Goal: Task Accomplishment & Management: Manage account settings

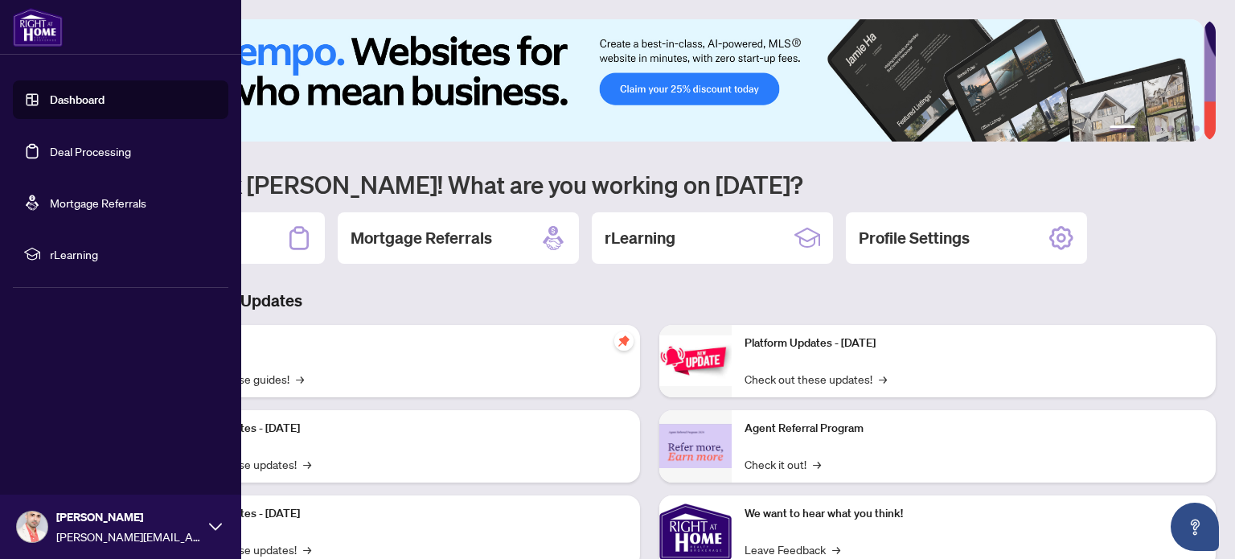
click at [64, 148] on link "Deal Processing" at bounding box center [90, 151] width 81 height 14
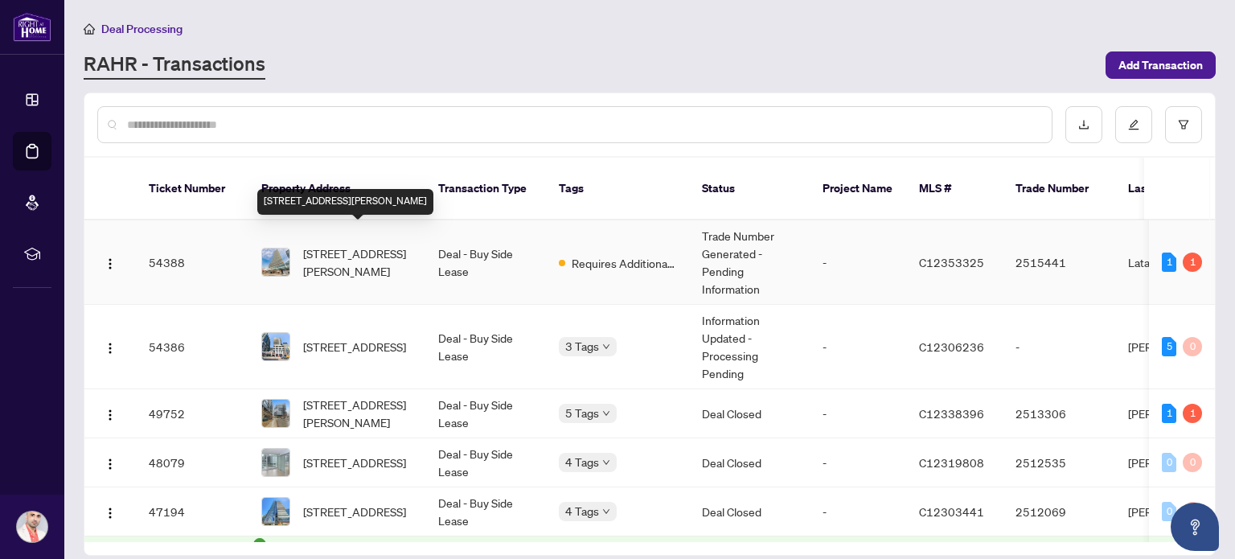
click at [348, 244] on span "[STREET_ADDRESS][PERSON_NAME]" at bounding box center [357, 261] width 109 height 35
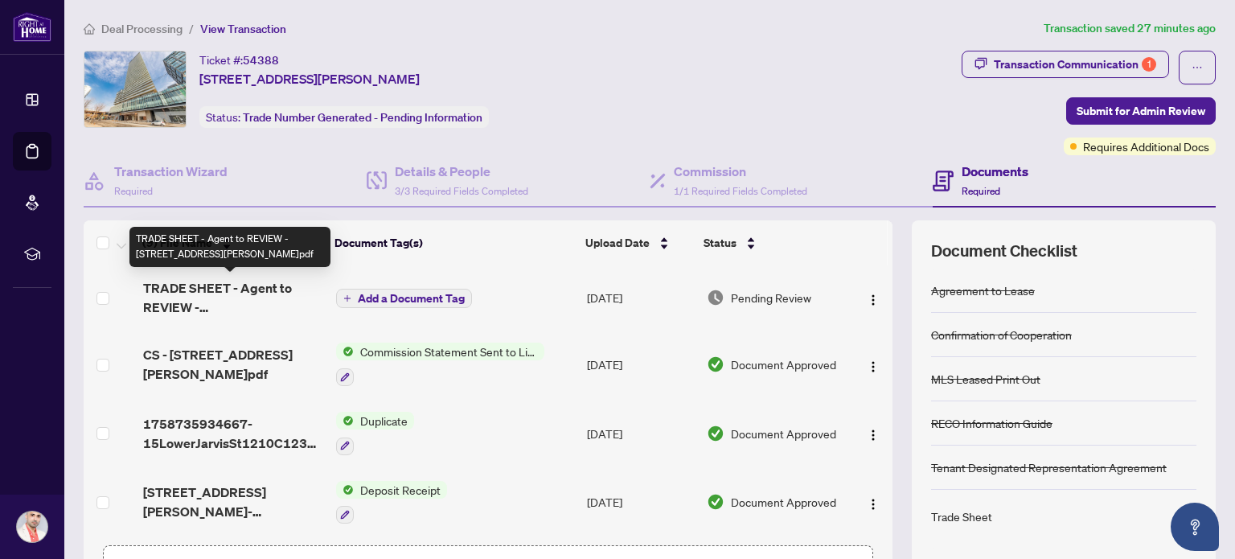
click at [222, 302] on span "TRADE SHEET - Agent to REVIEW - [STREET_ADDRESS][PERSON_NAME]pdf" at bounding box center [233, 297] width 181 height 39
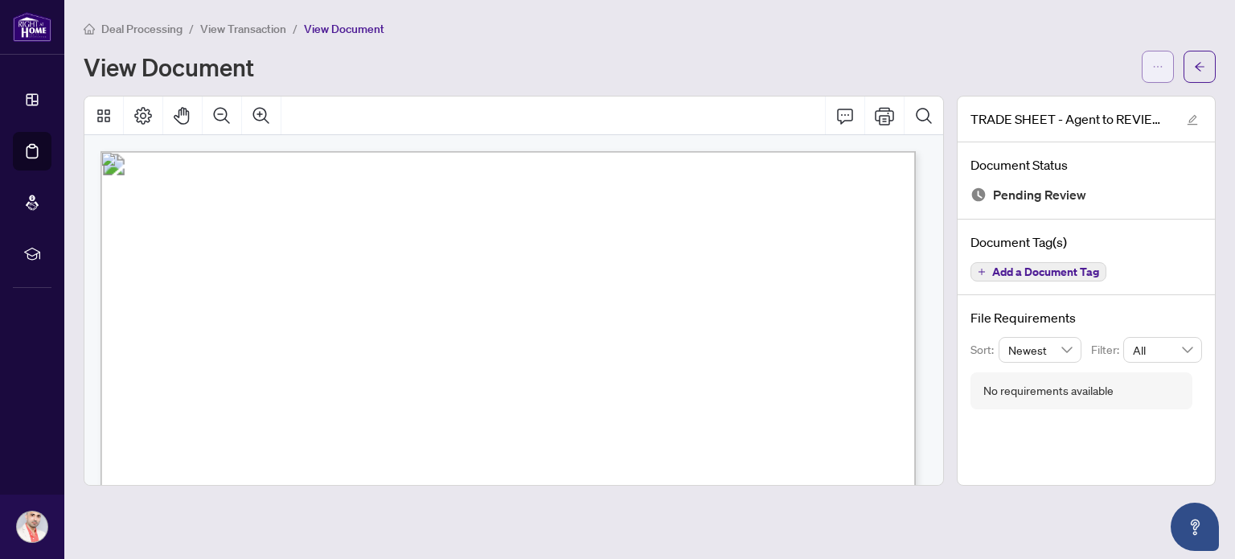
click at [1164, 71] on button "button" at bounding box center [1158, 67] width 32 height 32
click at [1133, 105] on span "Download" at bounding box center [1100, 101] width 122 height 18
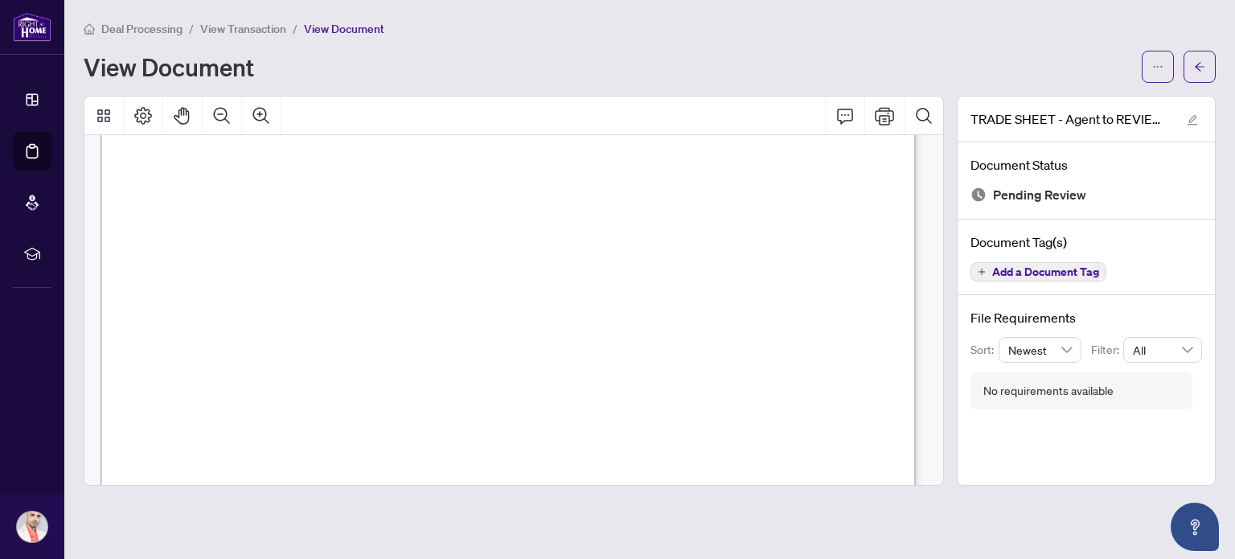
scroll to position [495, 0]
click at [158, 26] on span "Deal Processing" at bounding box center [141, 29] width 81 height 14
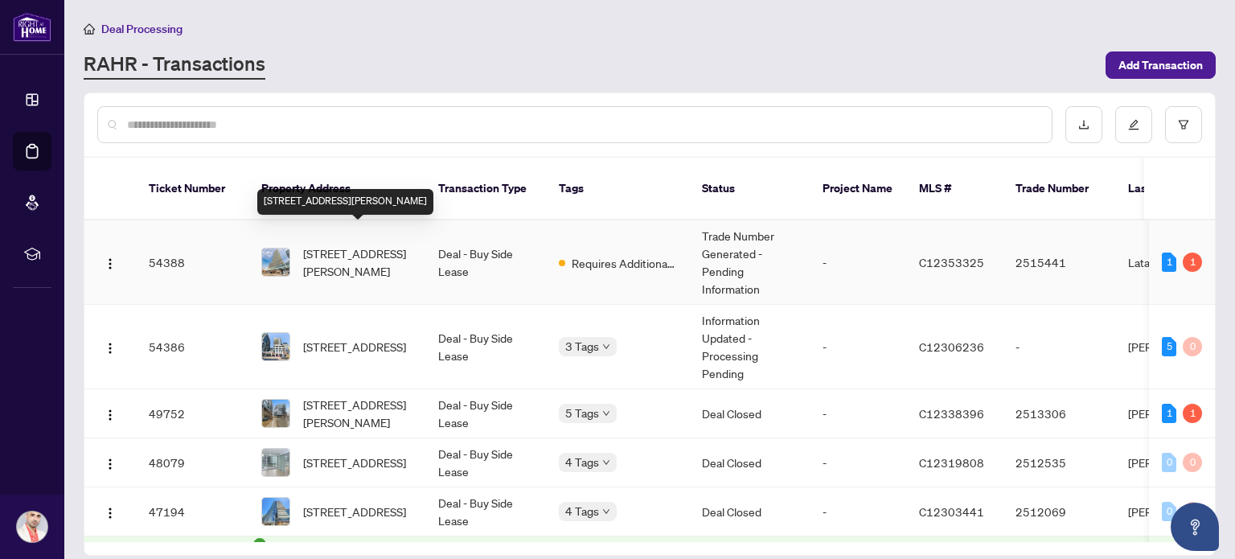
click at [371, 250] on span "[STREET_ADDRESS][PERSON_NAME]" at bounding box center [357, 261] width 109 height 35
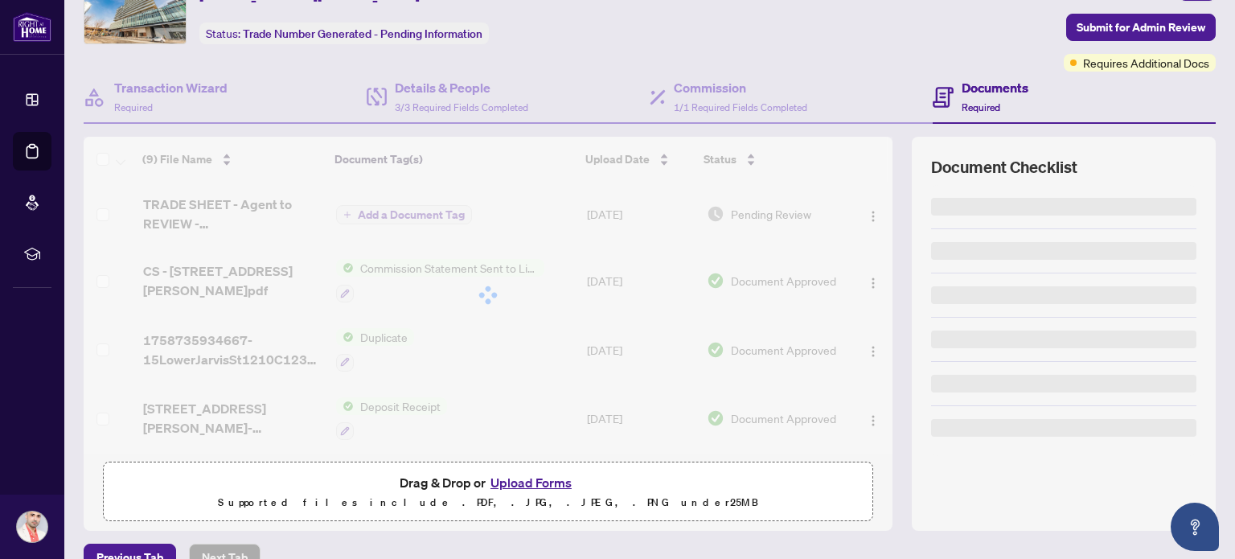
scroll to position [113, 0]
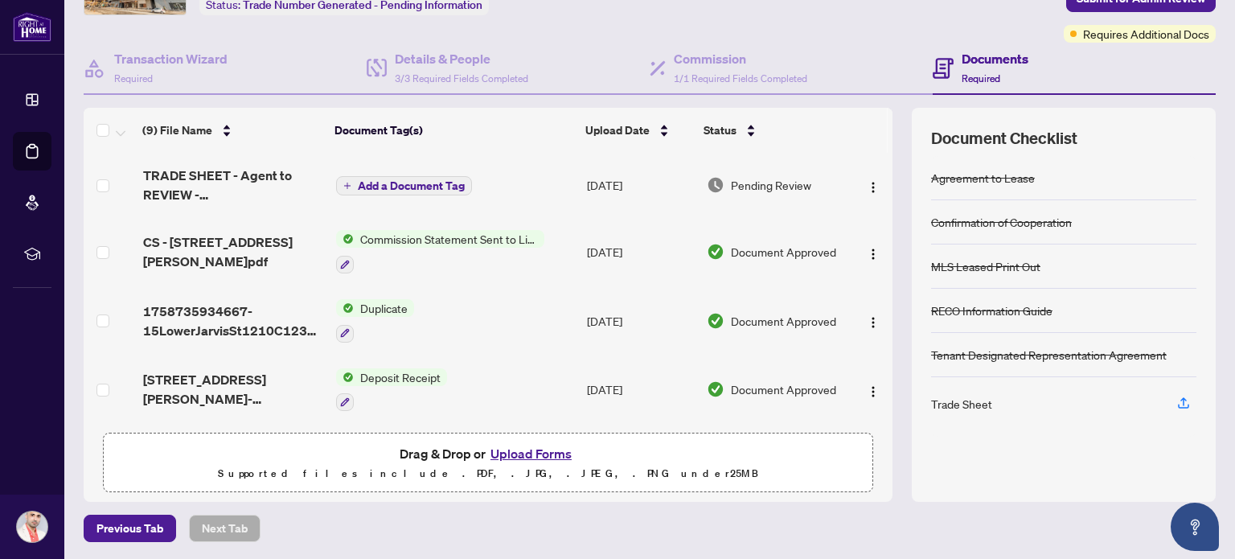
click at [523, 451] on button "Upload Forms" at bounding box center [531, 453] width 91 height 21
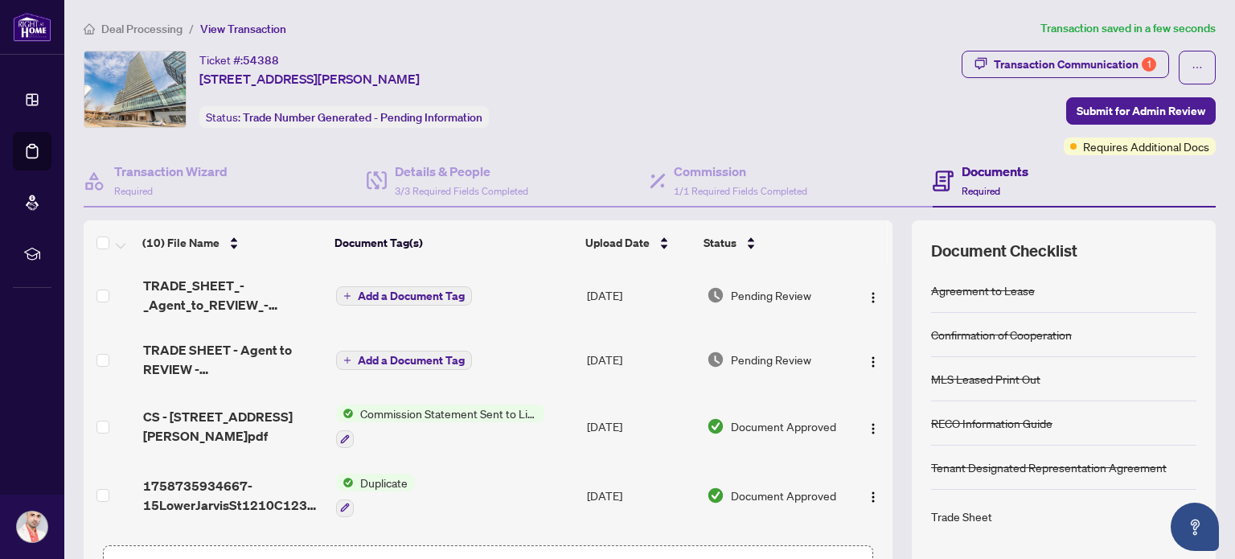
scroll to position [0, 0]
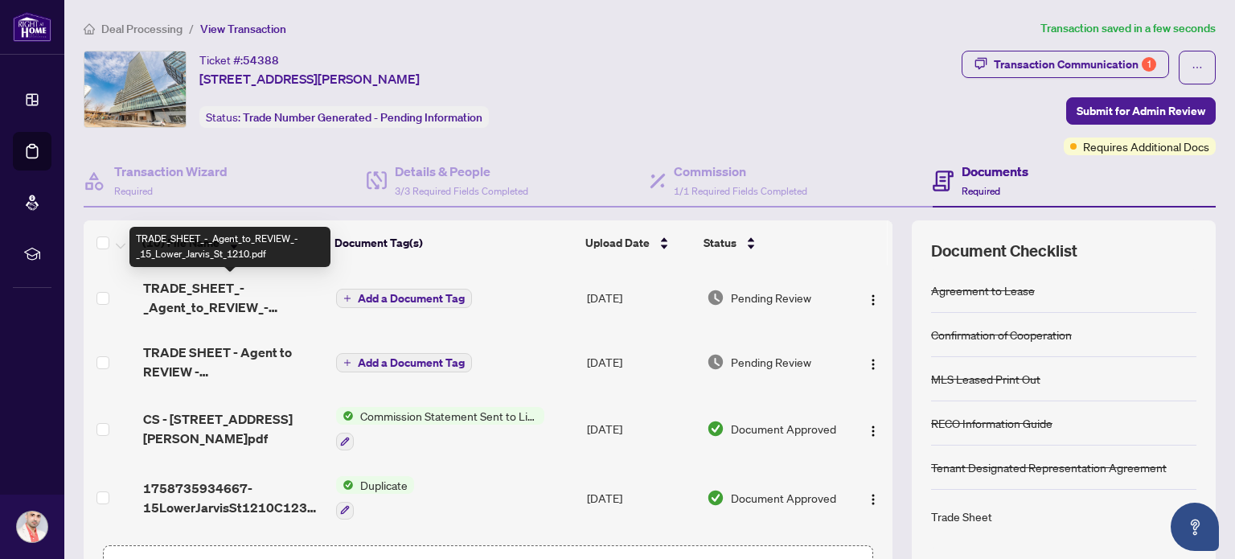
click at [227, 298] on span "TRADE_SHEET_-_Agent_to_REVIEW_-_15_Lower_Jarvis_St_1210.pdf" at bounding box center [233, 297] width 181 height 39
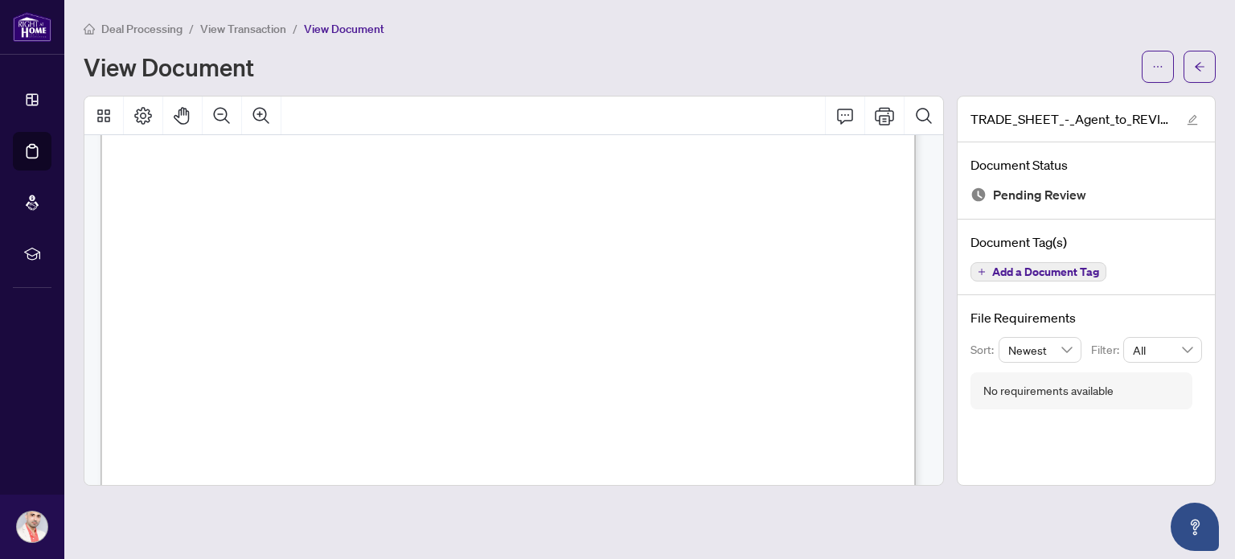
scroll to position [80, 0]
click at [255, 24] on span "View Transaction" at bounding box center [243, 29] width 86 height 14
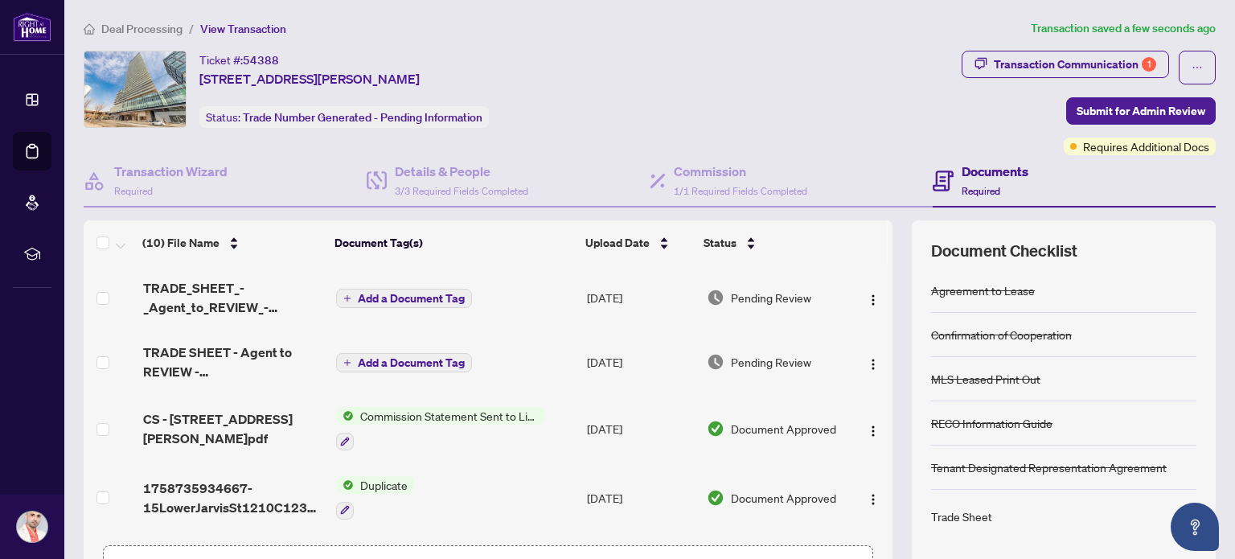
click at [399, 302] on span "Add a Document Tag" at bounding box center [411, 298] width 107 height 11
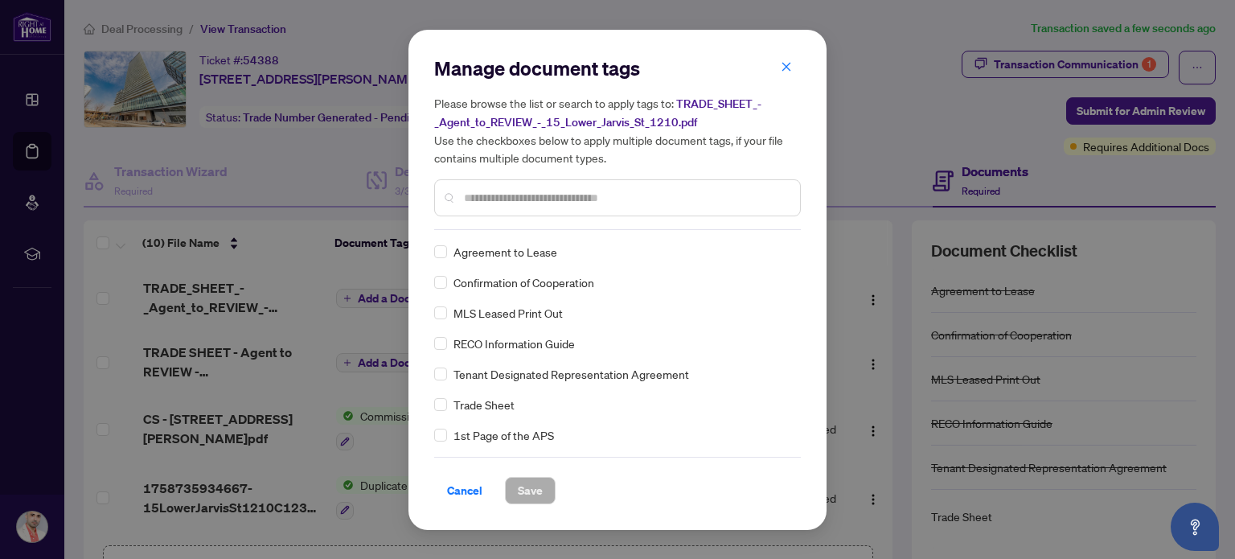
click at [592, 195] on input "text" at bounding box center [625, 198] width 323 height 18
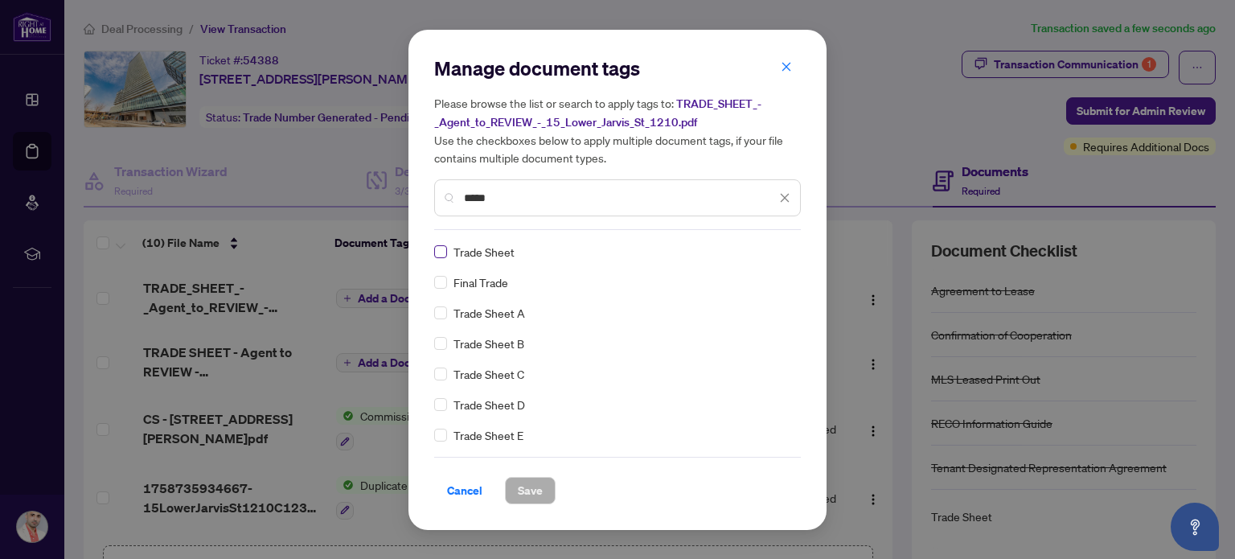
type input "*****"
click at [524, 489] on span "Save" at bounding box center [530, 491] width 25 height 26
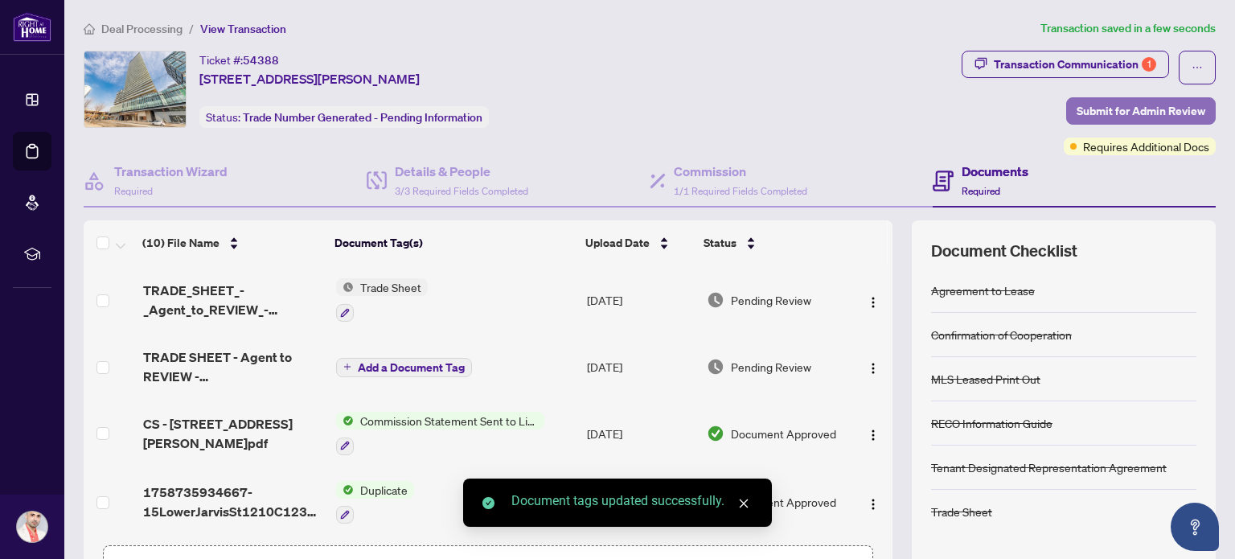
click at [1125, 113] on span "Submit for Admin Review" at bounding box center [1141, 111] width 129 height 26
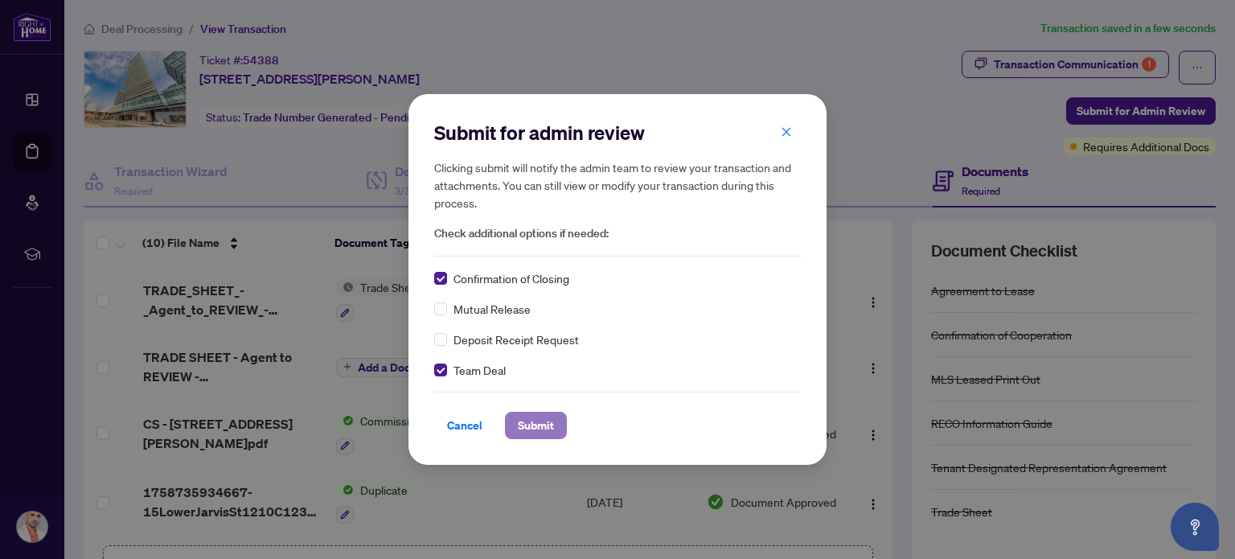
click at [534, 422] on span "Submit" at bounding box center [536, 426] width 36 height 26
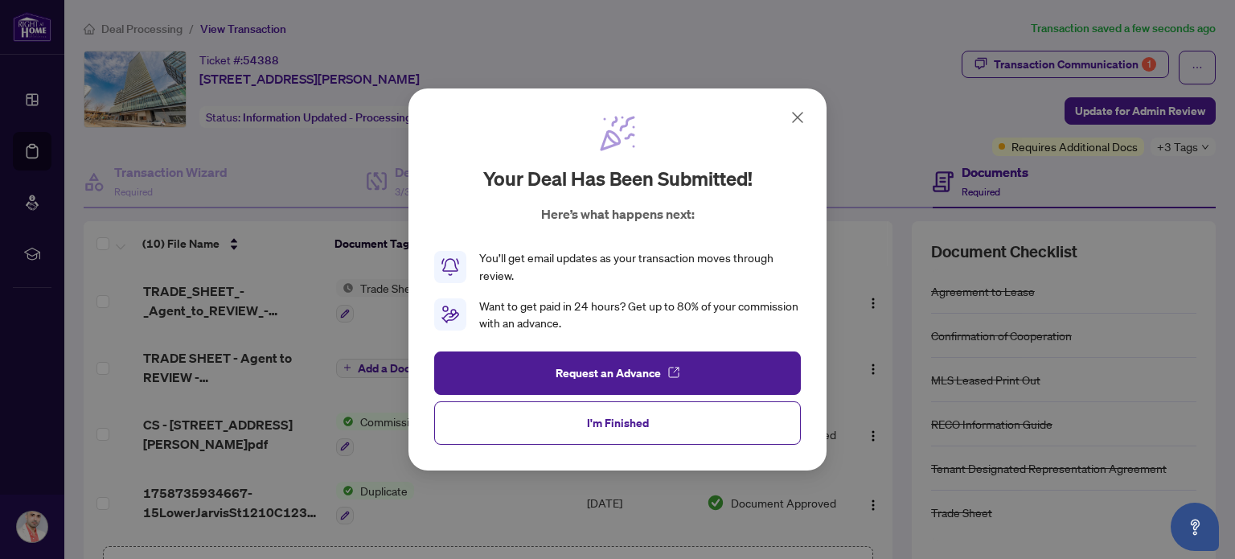
click at [791, 121] on icon at bounding box center [797, 117] width 19 height 19
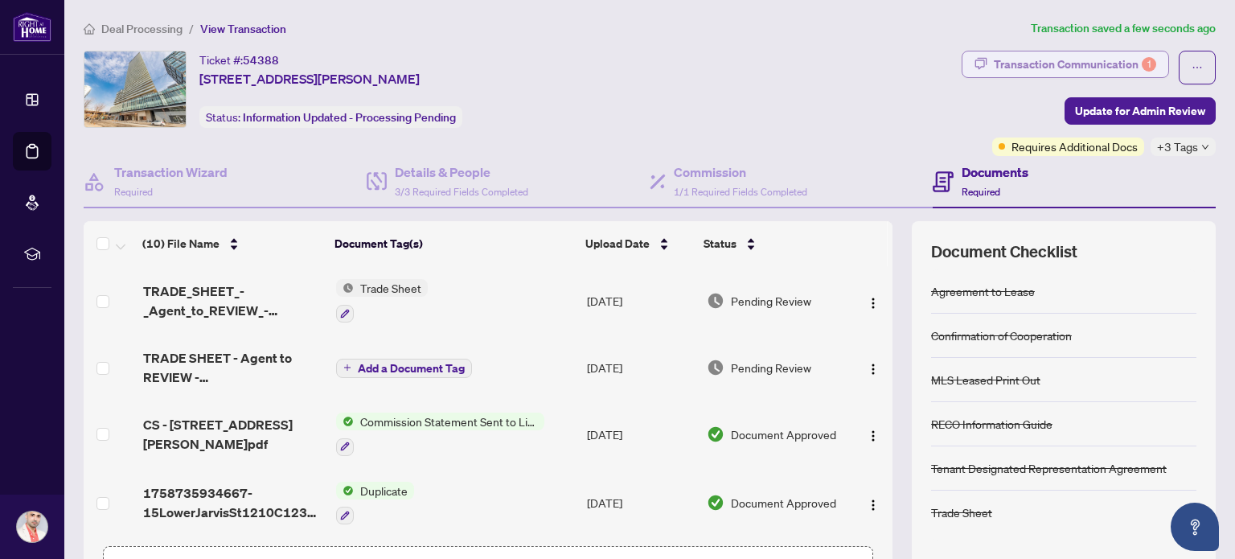
click at [1106, 60] on div "Transaction Communication 1" at bounding box center [1075, 64] width 162 height 26
type textarea "**********"
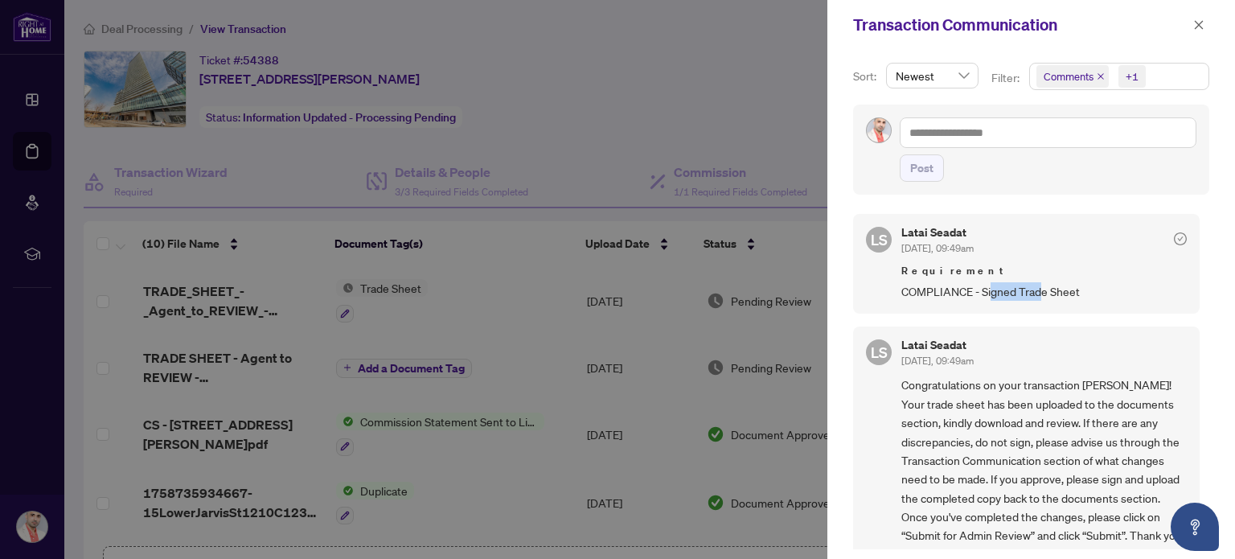
drag, startPoint x: 990, startPoint y: 292, endPoint x: 1036, endPoint y: 294, distance: 45.9
click at [1036, 294] on span "COMPLIANCE - Signed Trade Sheet" at bounding box center [1043, 291] width 285 height 18
click at [1198, 26] on icon "close" at bounding box center [1198, 24] width 11 height 11
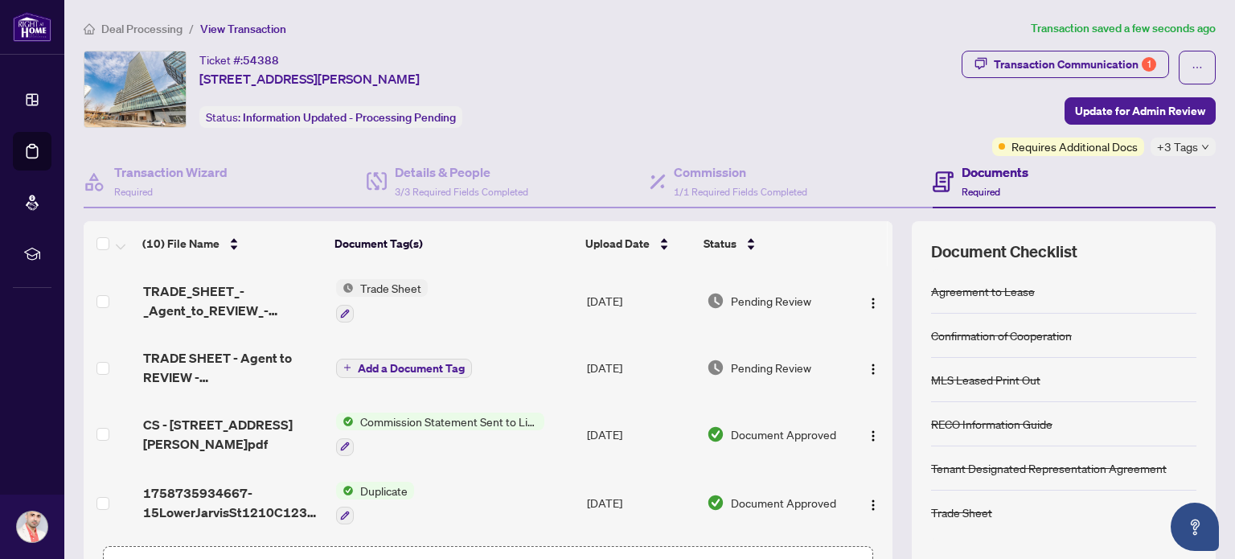
click at [151, 29] on span "Deal Processing" at bounding box center [141, 29] width 81 height 14
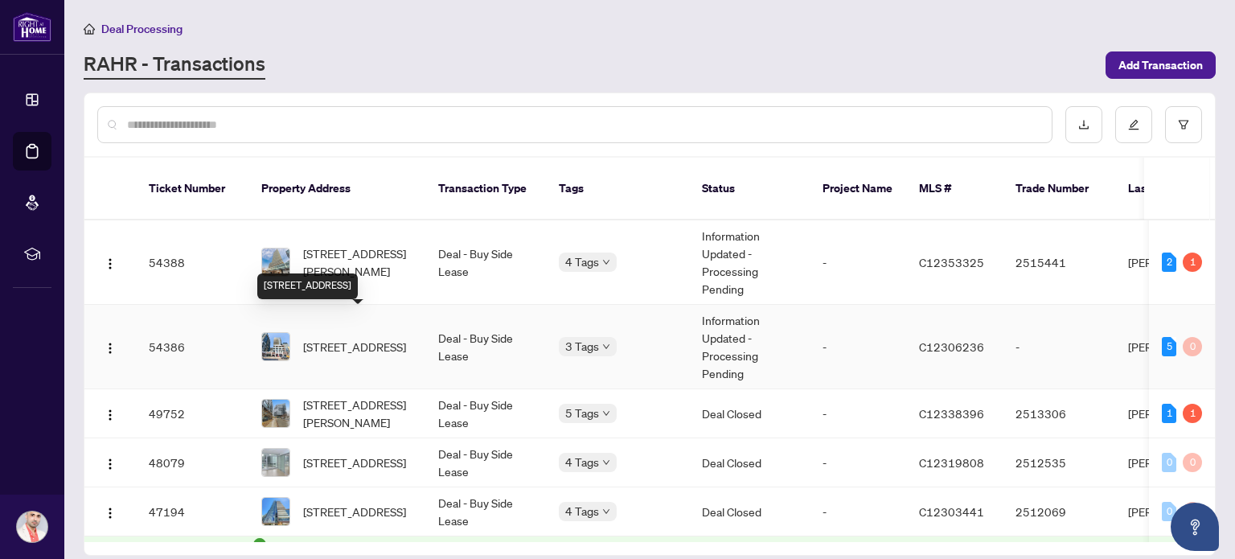
click at [341, 338] on span "[STREET_ADDRESS]" at bounding box center [354, 347] width 103 height 18
